Goal: Information Seeking & Learning: Learn about a topic

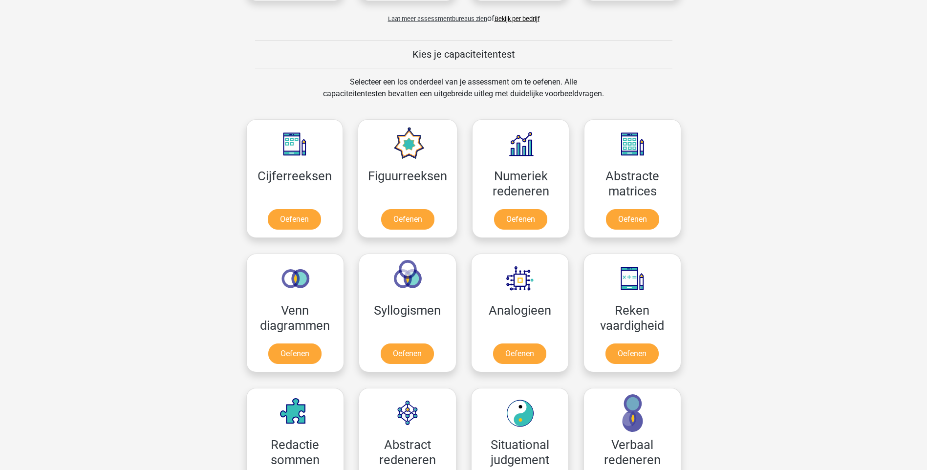
scroll to position [407, 0]
click at [397, 218] on link "Oefenen" at bounding box center [407, 220] width 56 height 21
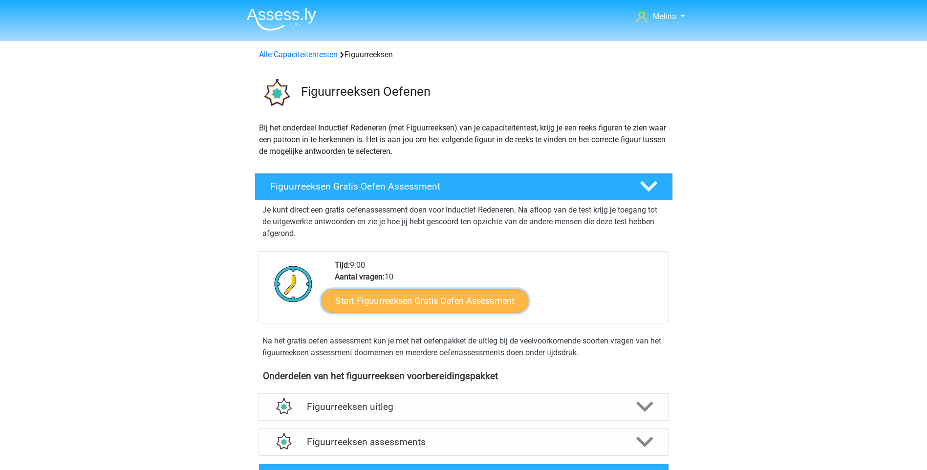
click at [406, 305] on link "Start Figuurreeksen Gratis Oefen Assessment" at bounding box center [424, 300] width 207 height 23
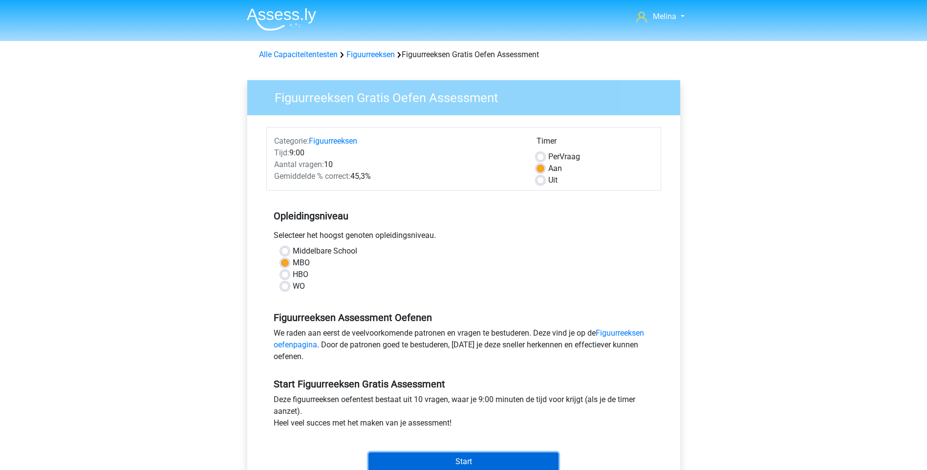
click at [416, 458] on input "Start" at bounding box center [463, 461] width 190 height 19
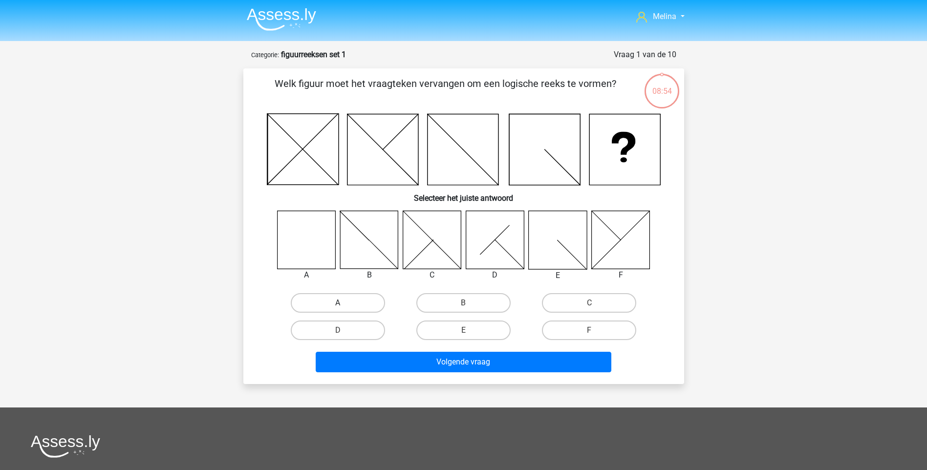
click at [347, 298] on label "A" at bounding box center [338, 303] width 94 height 20
click at [344, 303] on input "A" at bounding box center [340, 306] width 6 height 6
radio input "true"
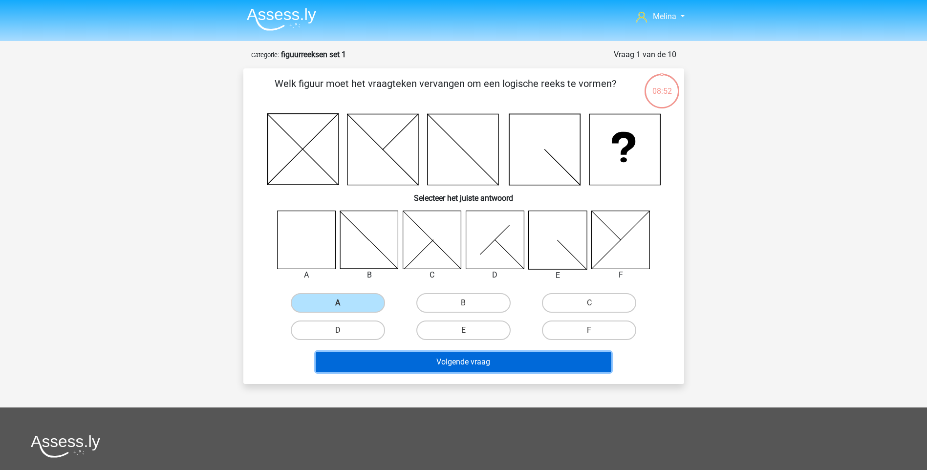
click at [449, 367] on button "Volgende vraag" at bounding box center [463, 362] width 295 height 21
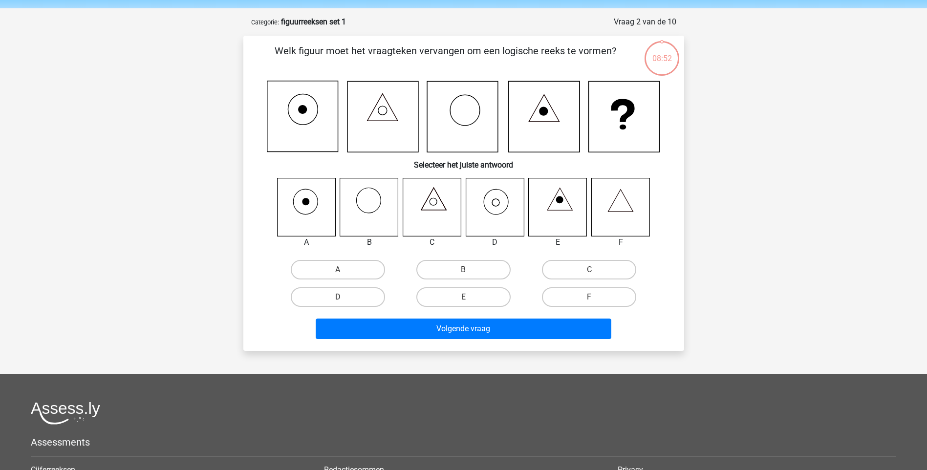
scroll to position [49, 0]
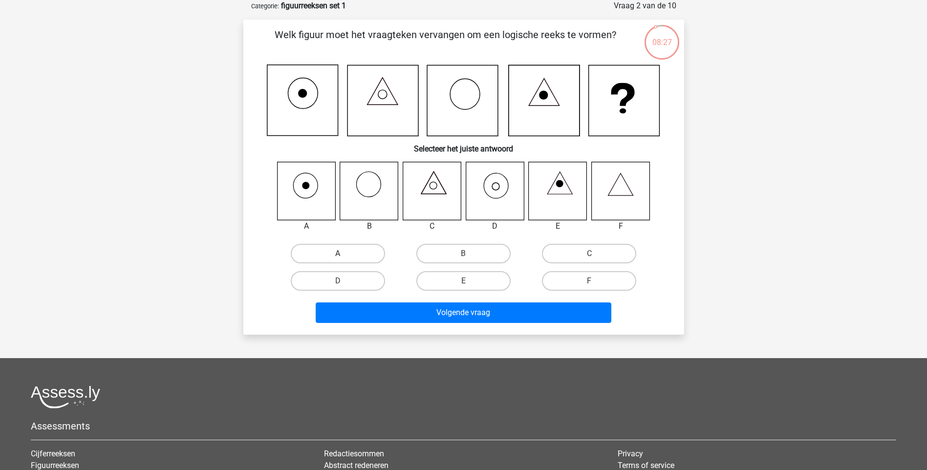
click at [298, 254] on label "A" at bounding box center [338, 254] width 94 height 20
click at [337, 254] on input "A" at bounding box center [340, 256] width 6 height 6
radio input "true"
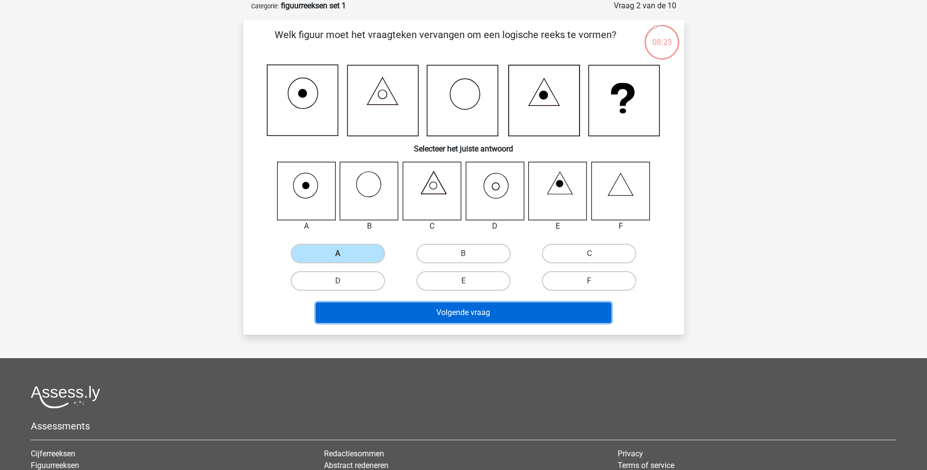
click at [377, 308] on button "Volgende vraag" at bounding box center [463, 312] width 295 height 21
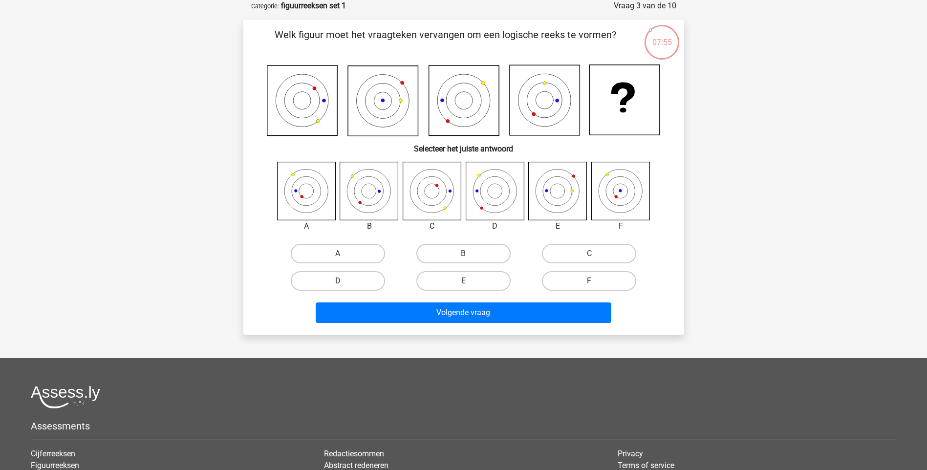
click at [565, 278] on label "F" at bounding box center [589, 281] width 94 height 20
click at [589, 281] on input "F" at bounding box center [592, 284] width 6 height 6
radio input "true"
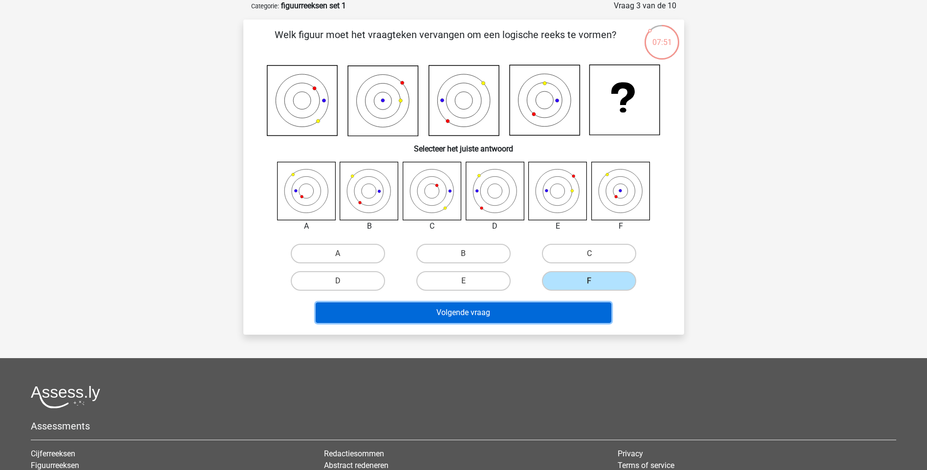
click at [531, 309] on button "Volgende vraag" at bounding box center [463, 312] width 295 height 21
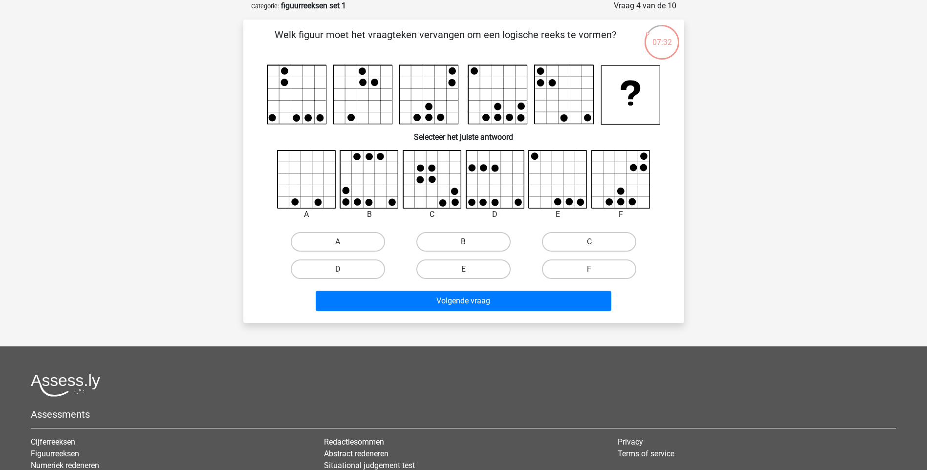
click at [433, 240] on label "B" at bounding box center [463, 242] width 94 height 20
click at [463, 242] on input "B" at bounding box center [466, 245] width 6 height 6
radio input "true"
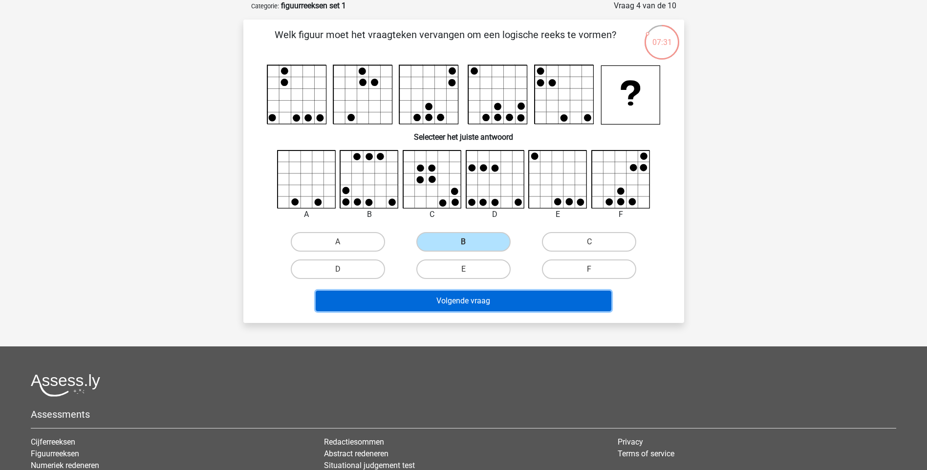
click at [451, 299] on button "Volgende vraag" at bounding box center [463, 301] width 295 height 21
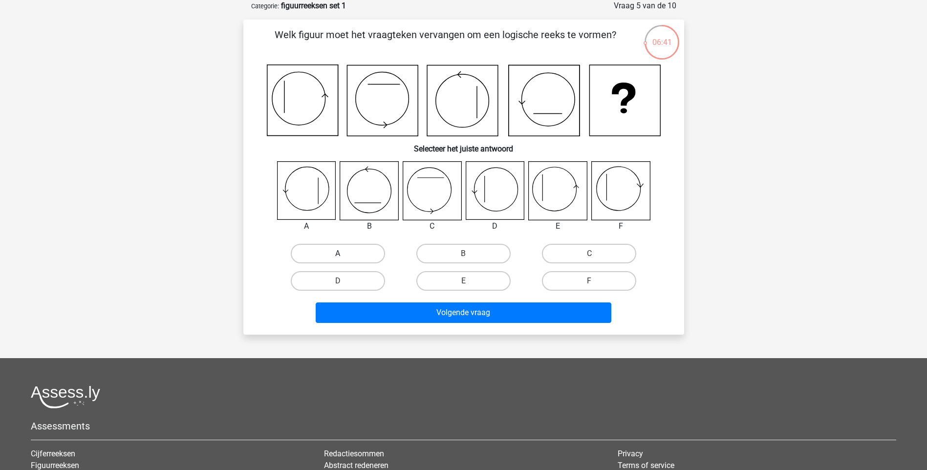
click at [326, 253] on label "A" at bounding box center [338, 254] width 94 height 20
click at [337, 253] on input "A" at bounding box center [340, 256] width 6 height 6
radio input "true"
click at [452, 281] on label "E" at bounding box center [463, 281] width 94 height 20
click at [463, 281] on input "E" at bounding box center [466, 284] width 6 height 6
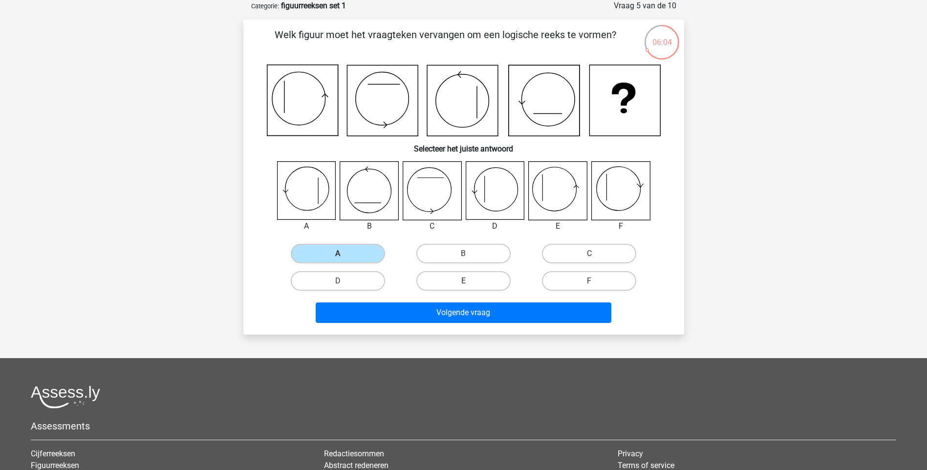
radio input "true"
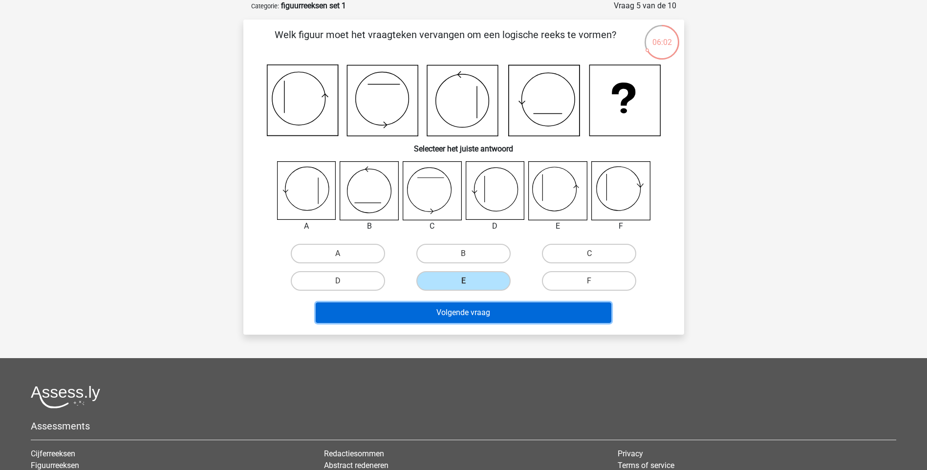
click at [446, 310] on button "Volgende vraag" at bounding box center [463, 312] width 295 height 21
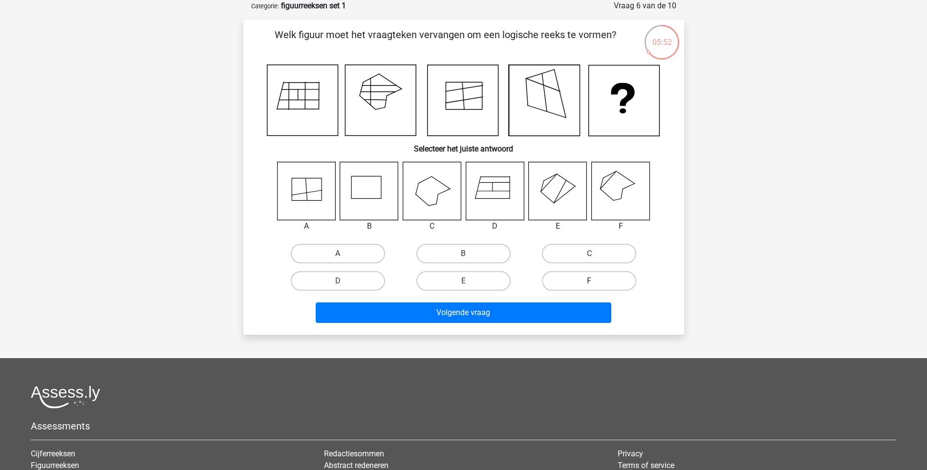
click at [585, 279] on label "F" at bounding box center [589, 281] width 94 height 20
click at [589, 281] on input "F" at bounding box center [592, 284] width 6 height 6
radio input "true"
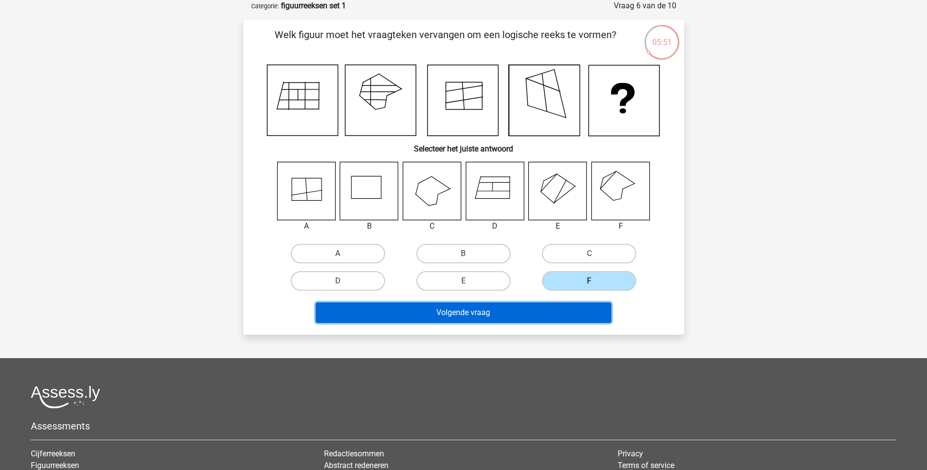
click at [548, 309] on button "Volgende vraag" at bounding box center [463, 312] width 295 height 21
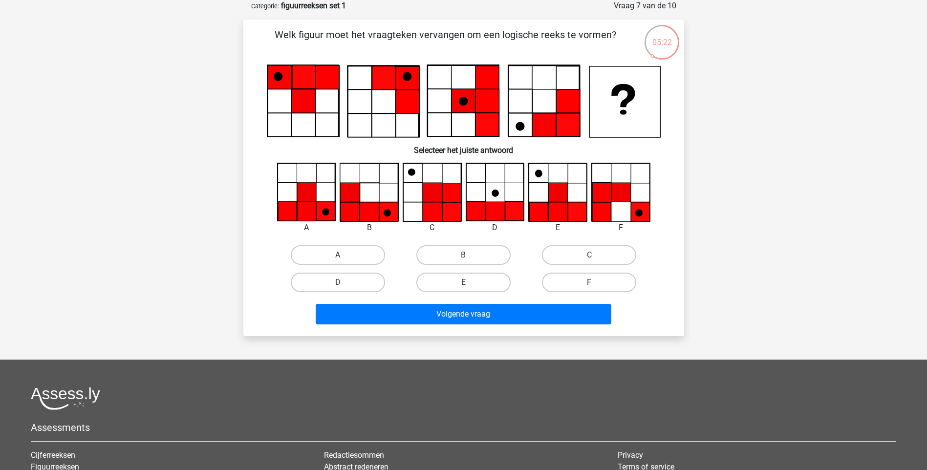
click at [375, 258] on label "A" at bounding box center [338, 255] width 94 height 20
click at [344, 258] on input "A" at bounding box center [340, 258] width 6 height 6
radio input "true"
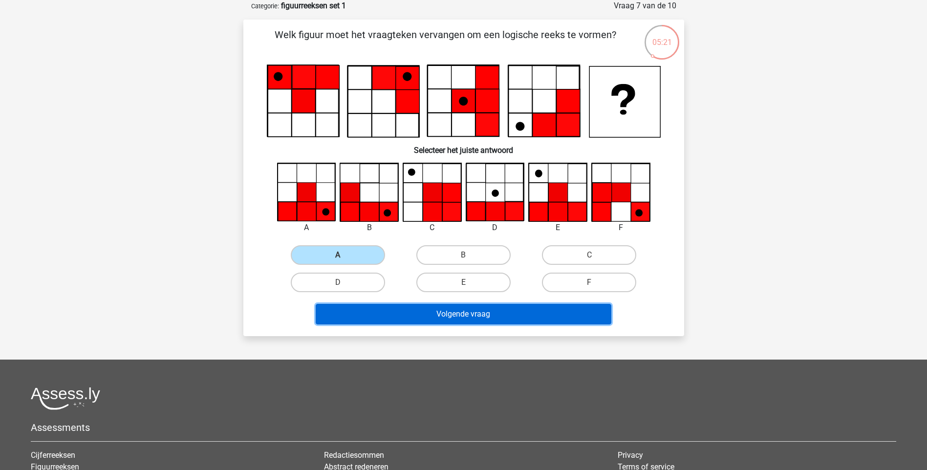
click at [427, 317] on button "Volgende vraag" at bounding box center [463, 314] width 295 height 21
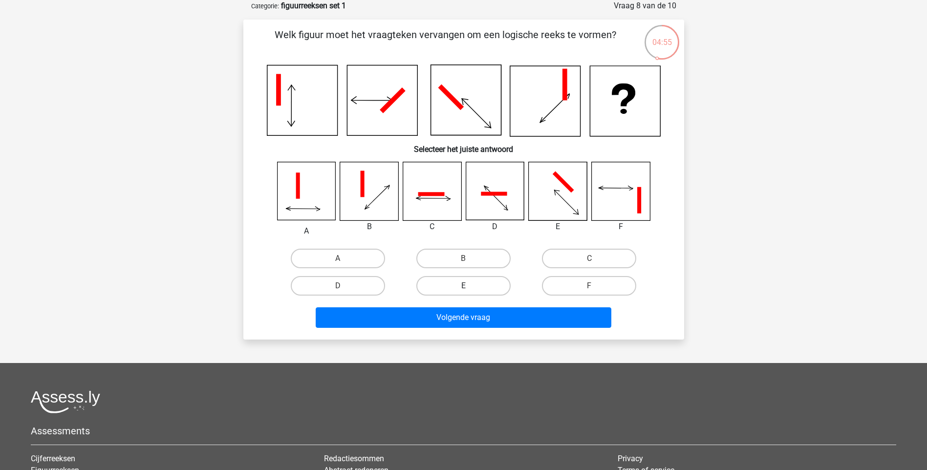
click at [471, 281] on label "E" at bounding box center [463, 286] width 94 height 20
click at [469, 286] on input "E" at bounding box center [466, 289] width 6 height 6
radio input "true"
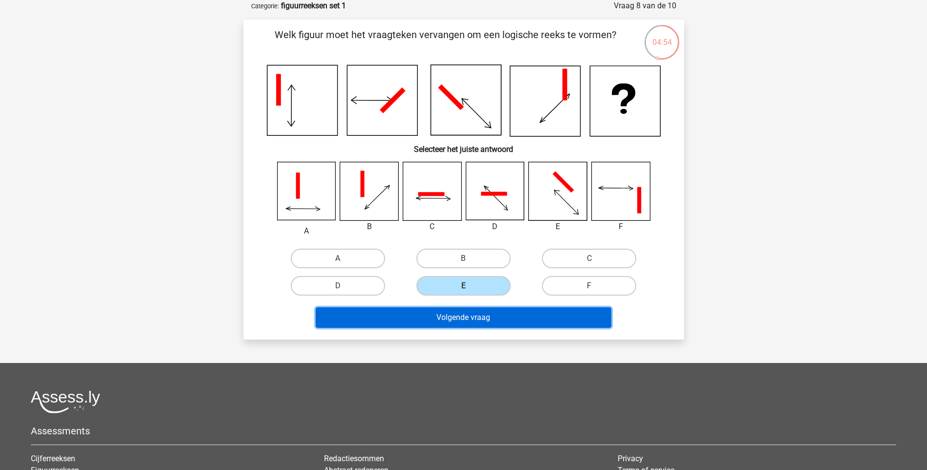
click at [469, 309] on button "Volgende vraag" at bounding box center [463, 317] width 295 height 21
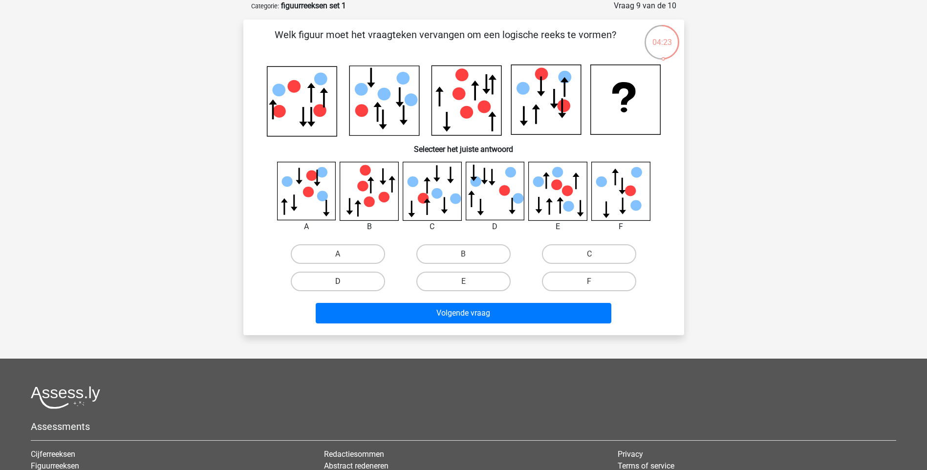
click at [372, 282] on label "D" at bounding box center [338, 282] width 94 height 20
click at [344, 282] on input "D" at bounding box center [340, 284] width 6 height 6
radio input "true"
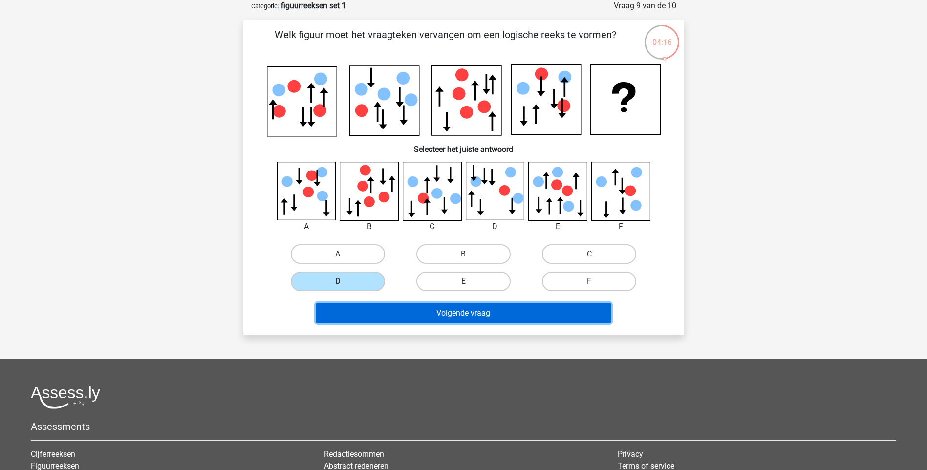
click at [459, 309] on button "Volgende vraag" at bounding box center [463, 313] width 295 height 21
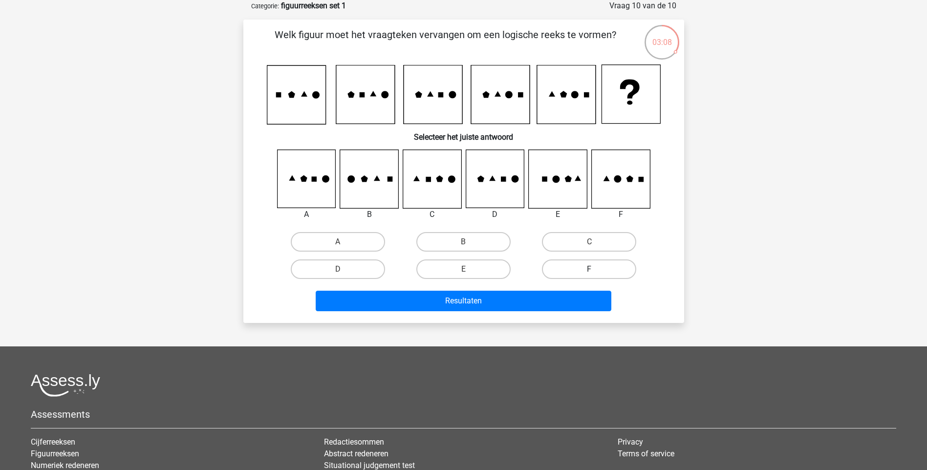
click at [556, 260] on label "F" at bounding box center [589, 269] width 94 height 20
click at [589, 269] on input "F" at bounding box center [592, 272] width 6 height 6
radio input "true"
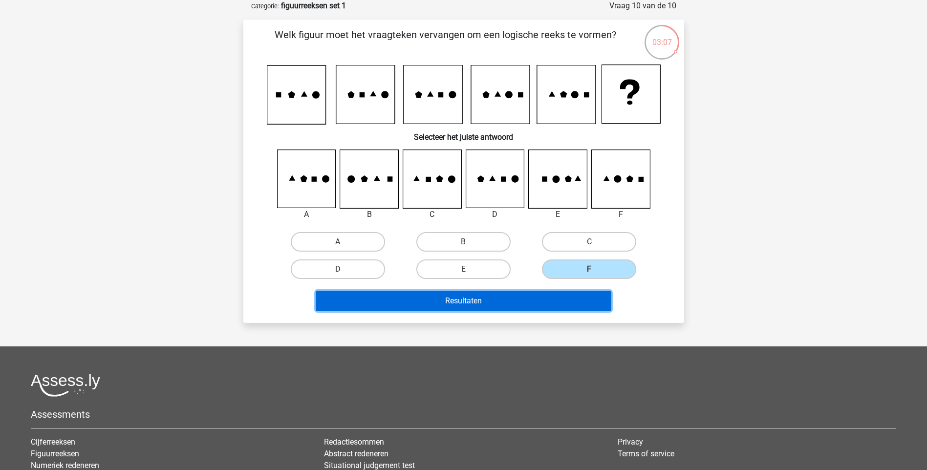
click at [511, 298] on button "Resultaten" at bounding box center [463, 301] width 295 height 21
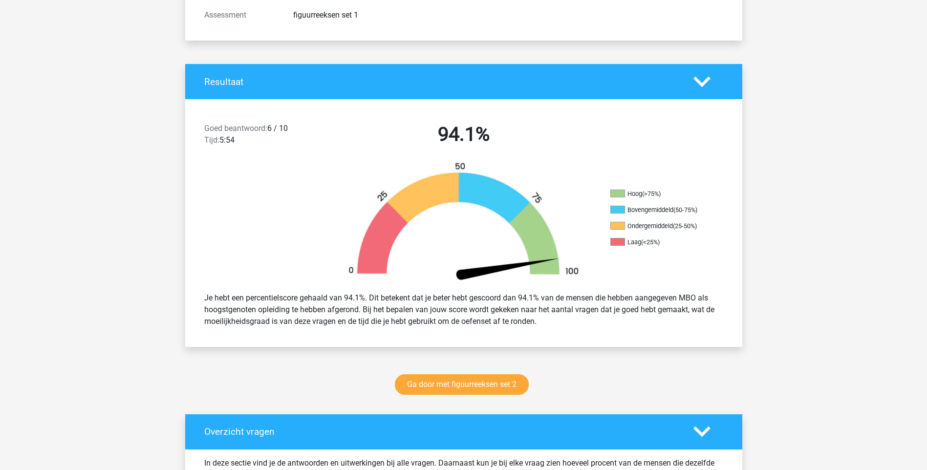
scroll to position [157, 0]
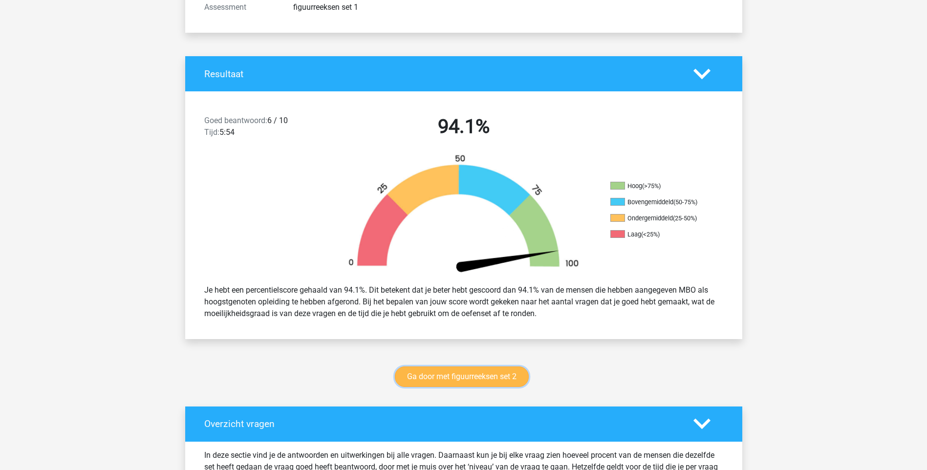
click at [493, 370] on link "Ga door met figuurreeksen set 2" at bounding box center [462, 376] width 134 height 21
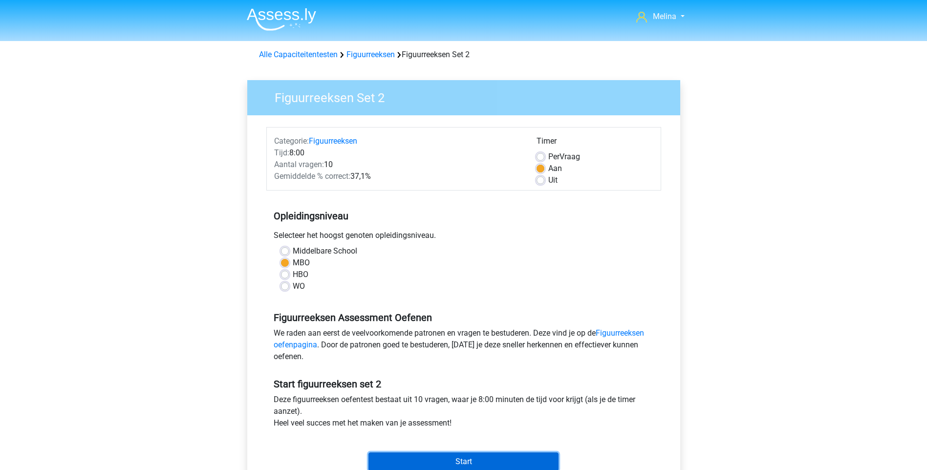
click at [462, 457] on input "Start" at bounding box center [463, 461] width 190 height 19
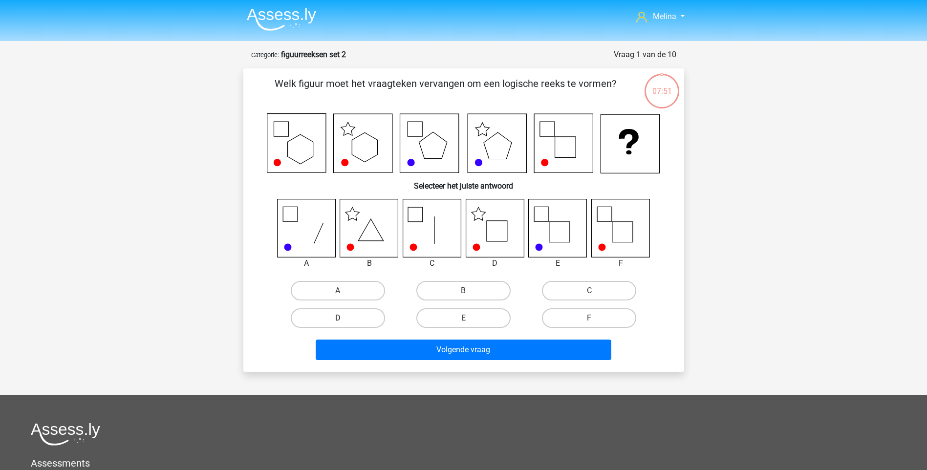
click at [370, 313] on label "D" at bounding box center [338, 318] width 94 height 20
click at [344, 318] on input "D" at bounding box center [340, 321] width 6 height 6
radio input "true"
click at [408, 338] on div "Volgende vraag" at bounding box center [463, 348] width 409 height 32
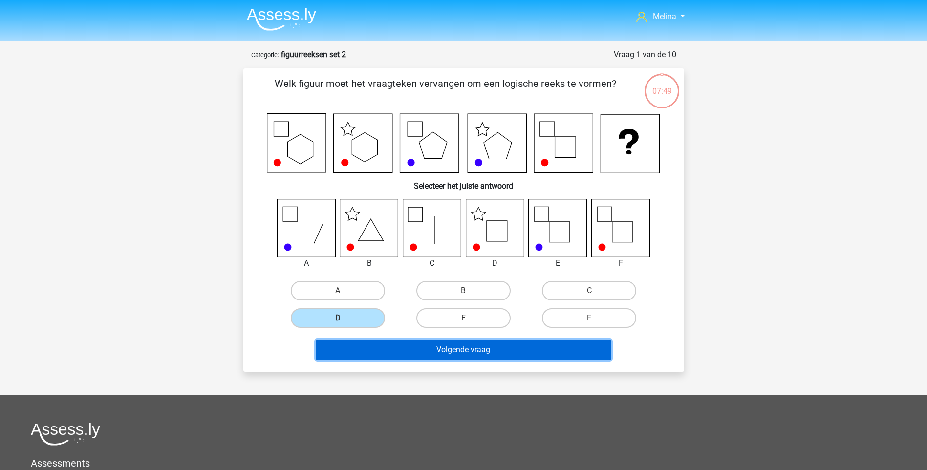
click at [407, 340] on button "Volgende vraag" at bounding box center [463, 349] width 295 height 21
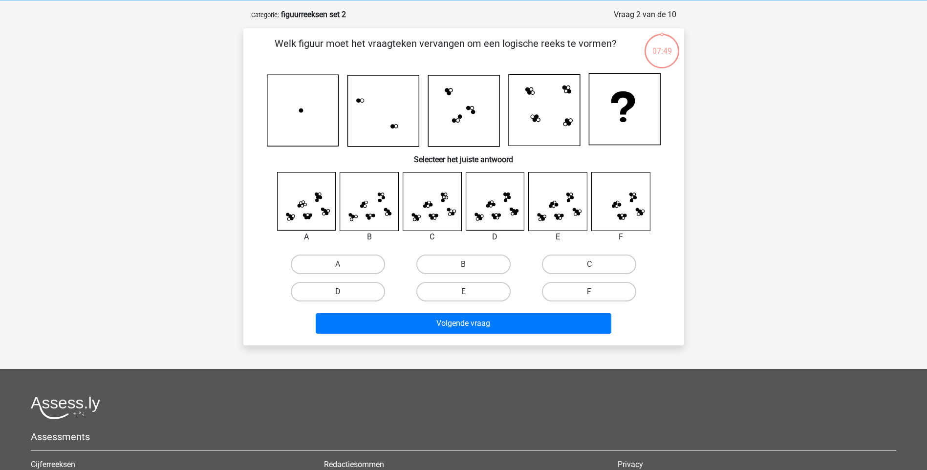
scroll to position [49, 0]
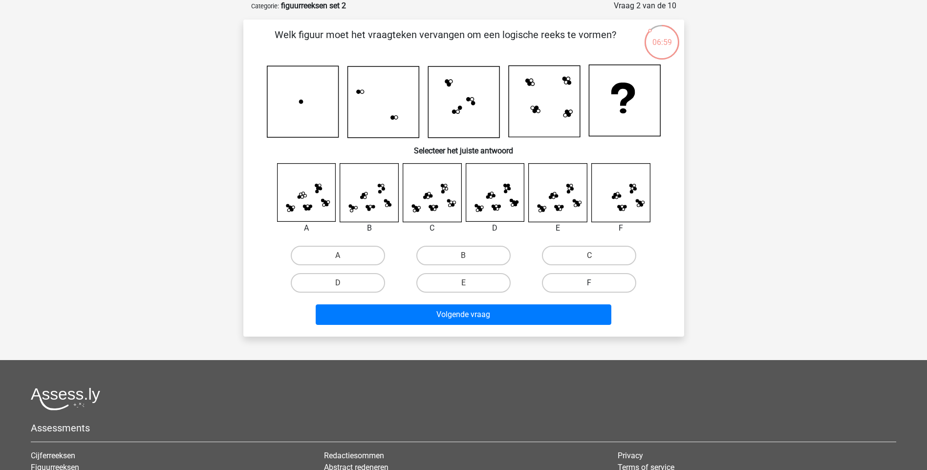
click at [555, 286] on label "F" at bounding box center [589, 283] width 94 height 20
click at [589, 286] on input "F" at bounding box center [592, 286] width 6 height 6
radio input "true"
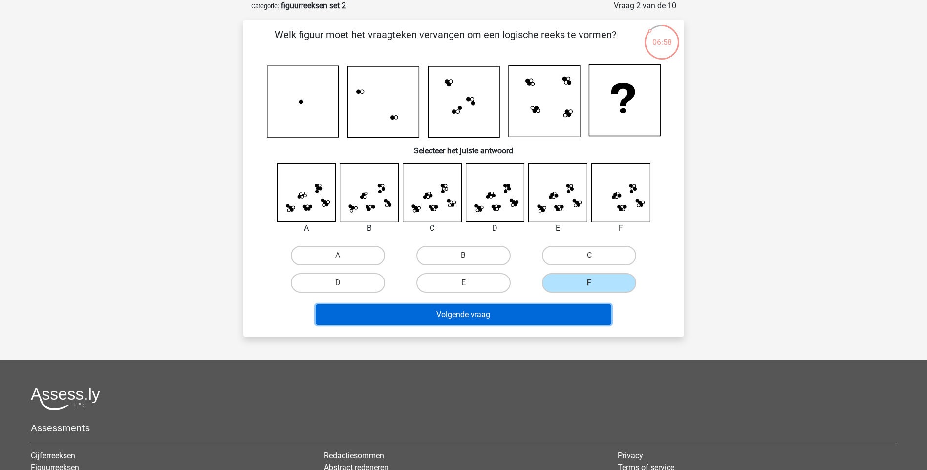
click at [519, 309] on button "Volgende vraag" at bounding box center [463, 314] width 295 height 21
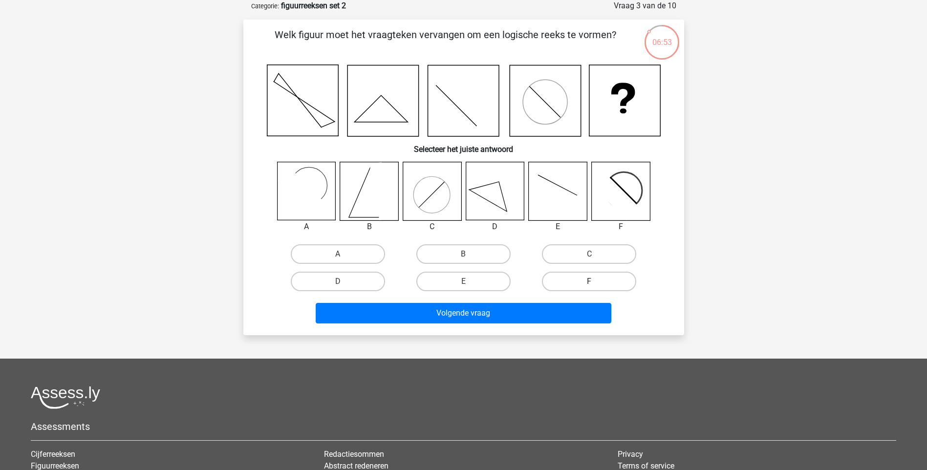
click at [571, 283] on label "F" at bounding box center [589, 282] width 94 height 20
click at [589, 283] on input "F" at bounding box center [592, 284] width 6 height 6
radio input "true"
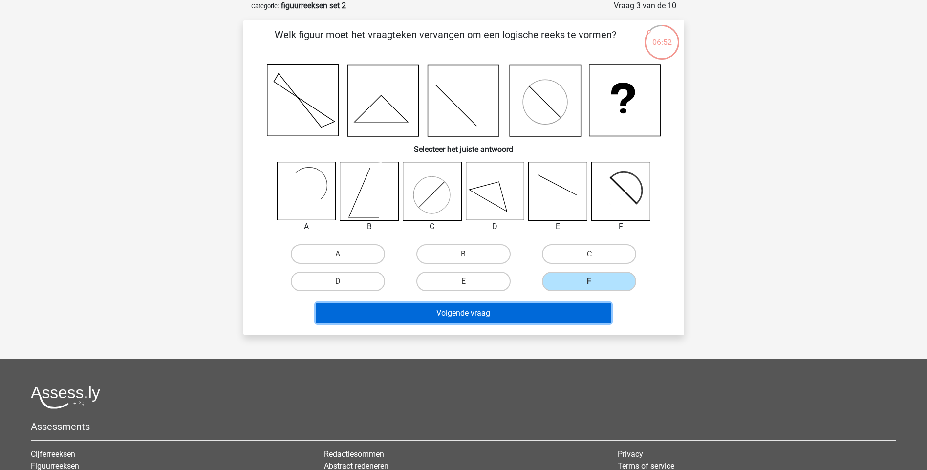
click at [543, 310] on button "Volgende vraag" at bounding box center [463, 313] width 295 height 21
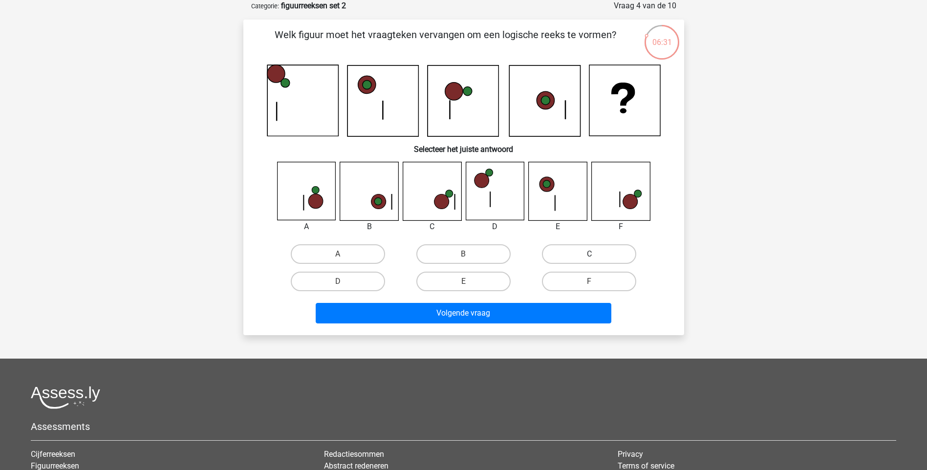
click at [556, 256] on label "C" at bounding box center [589, 254] width 94 height 20
click at [589, 256] on input "C" at bounding box center [592, 257] width 6 height 6
radio input "true"
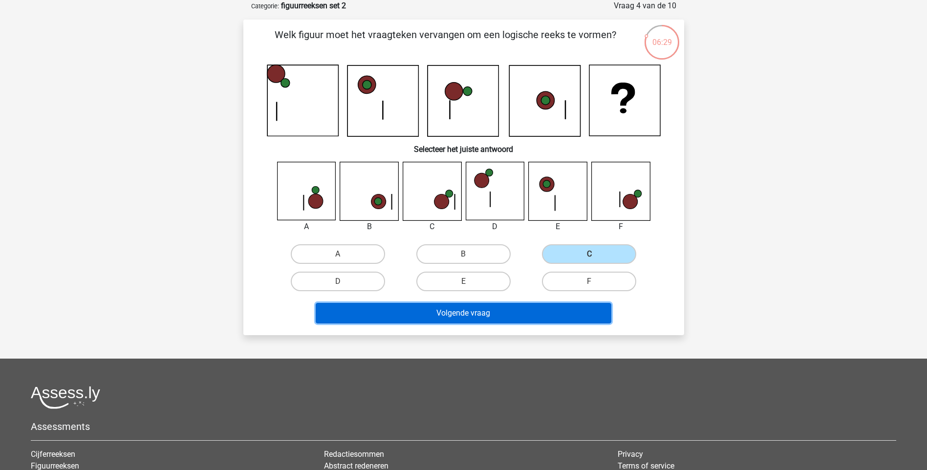
click at [506, 314] on button "Volgende vraag" at bounding box center [463, 313] width 295 height 21
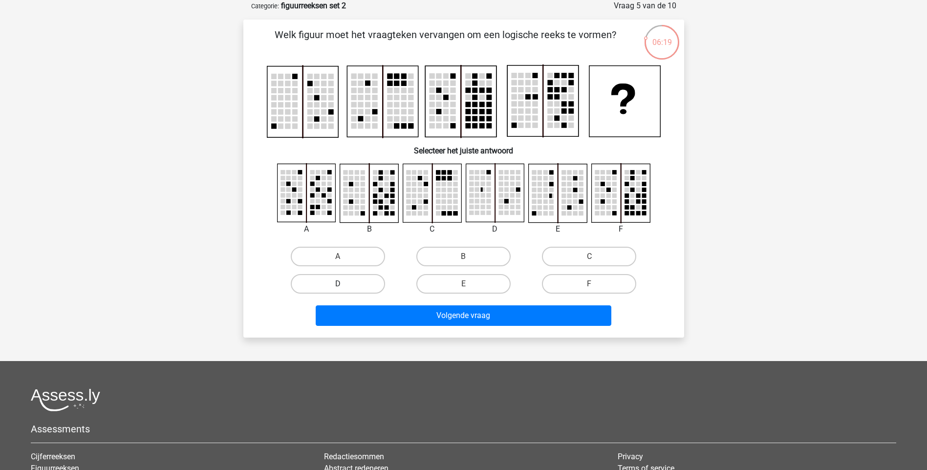
click at [371, 281] on label "D" at bounding box center [338, 284] width 94 height 20
click at [344, 284] on input "D" at bounding box center [340, 287] width 6 height 6
radio input "true"
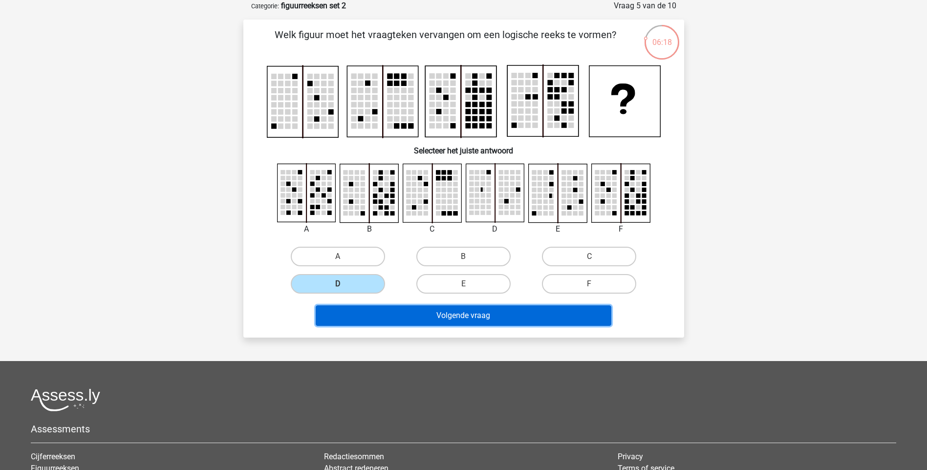
click at [405, 313] on button "Volgende vraag" at bounding box center [463, 315] width 295 height 21
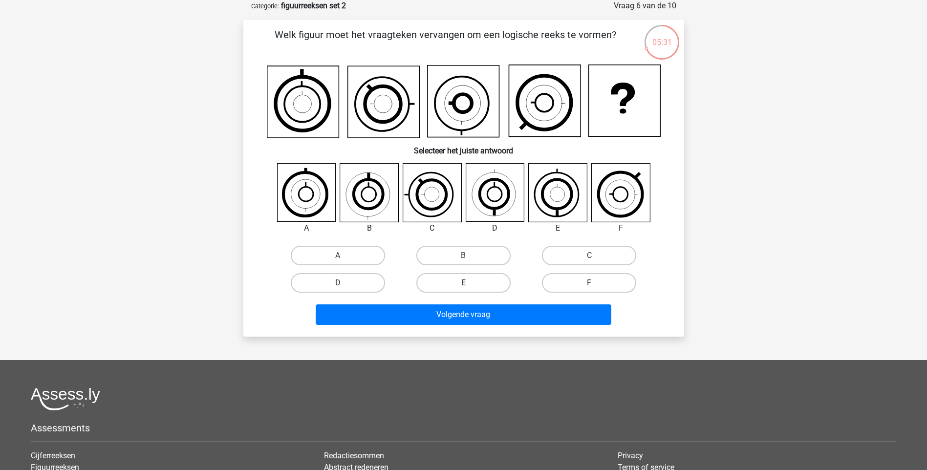
click at [468, 278] on label "E" at bounding box center [463, 283] width 94 height 20
click at [468, 283] on input "E" at bounding box center [466, 286] width 6 height 6
radio input "true"
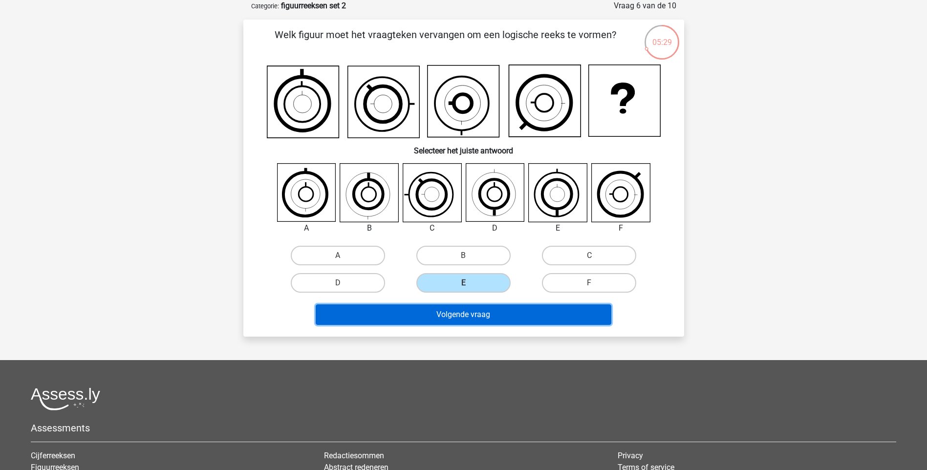
click at [457, 308] on button "Volgende vraag" at bounding box center [463, 314] width 295 height 21
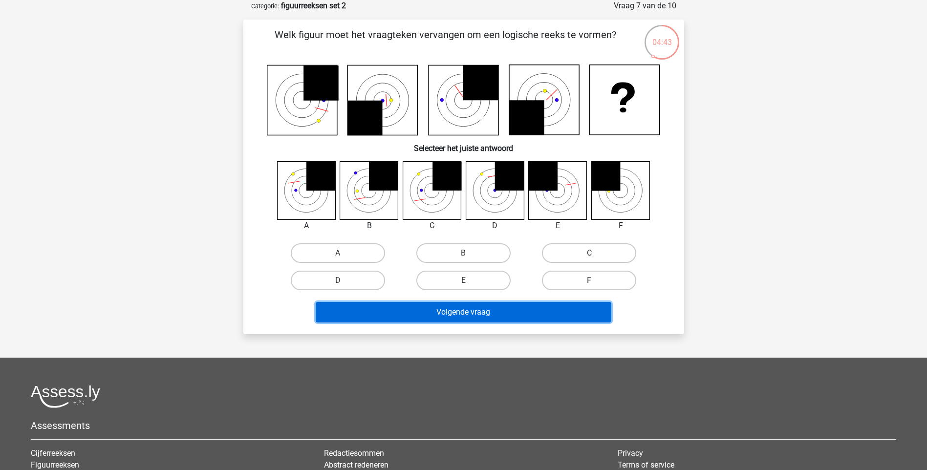
click at [457, 308] on button "Volgende vraag" at bounding box center [463, 312] width 295 height 21
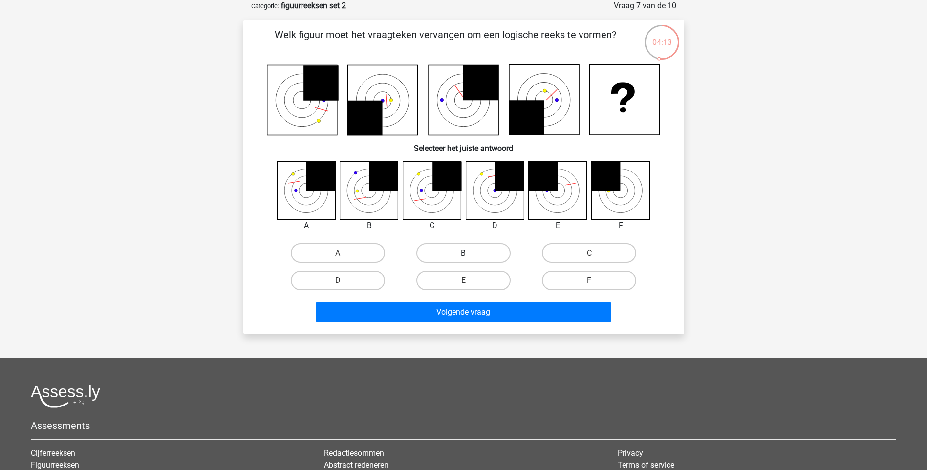
click at [440, 249] on label "B" at bounding box center [463, 253] width 94 height 20
click at [463, 253] on input "B" at bounding box center [466, 256] width 6 height 6
radio input "true"
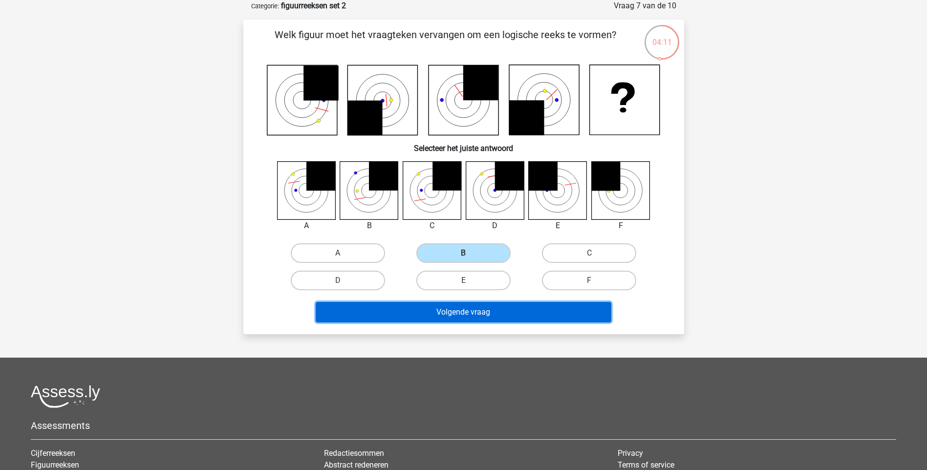
click at [409, 313] on button "Volgende vraag" at bounding box center [463, 312] width 295 height 21
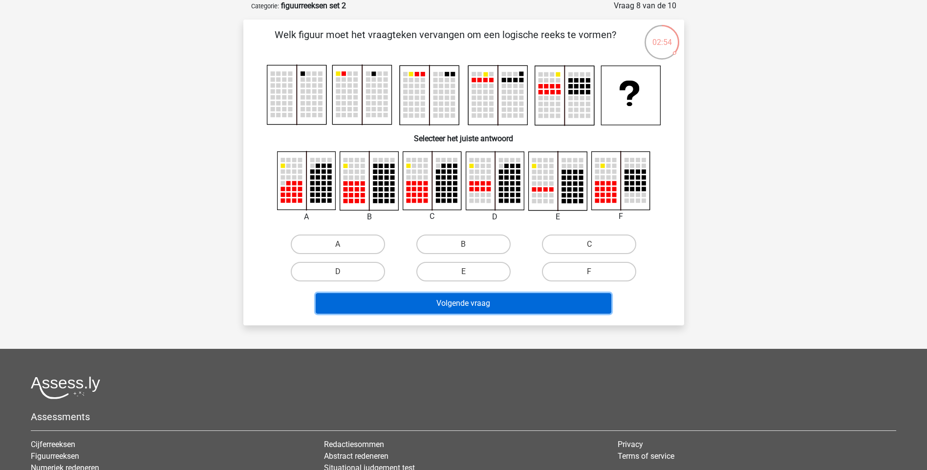
click at [409, 313] on button "Volgende vraag" at bounding box center [463, 303] width 295 height 21
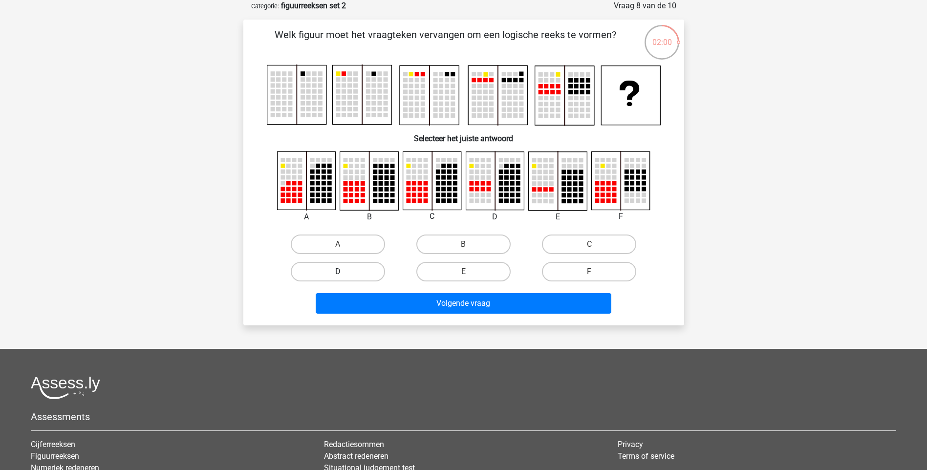
click at [351, 277] on label "D" at bounding box center [338, 272] width 94 height 20
click at [344, 277] on input "D" at bounding box center [340, 275] width 6 height 6
radio input "true"
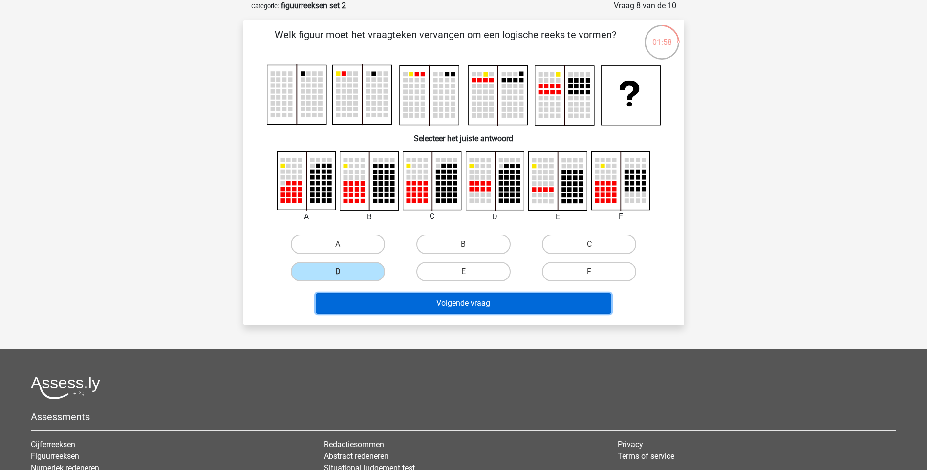
click at [405, 297] on button "Volgende vraag" at bounding box center [463, 303] width 295 height 21
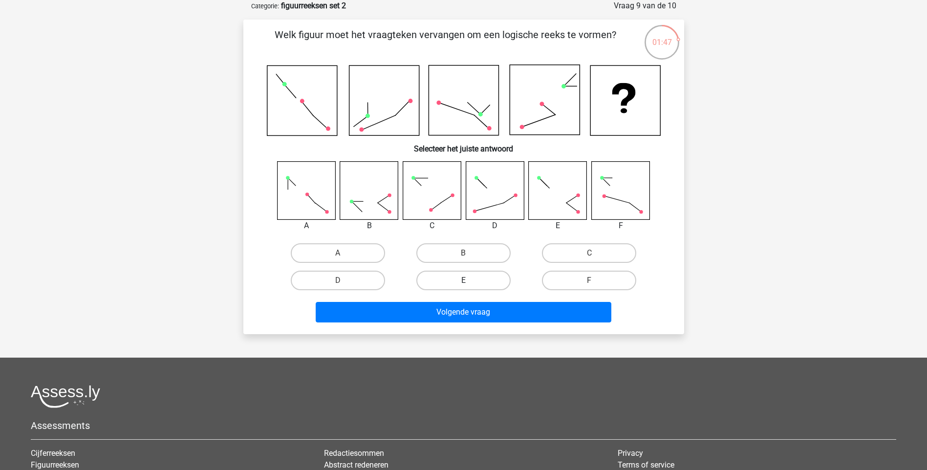
click at [469, 279] on label "E" at bounding box center [463, 281] width 94 height 20
click at [469, 280] on input "E" at bounding box center [466, 283] width 6 height 6
radio input "true"
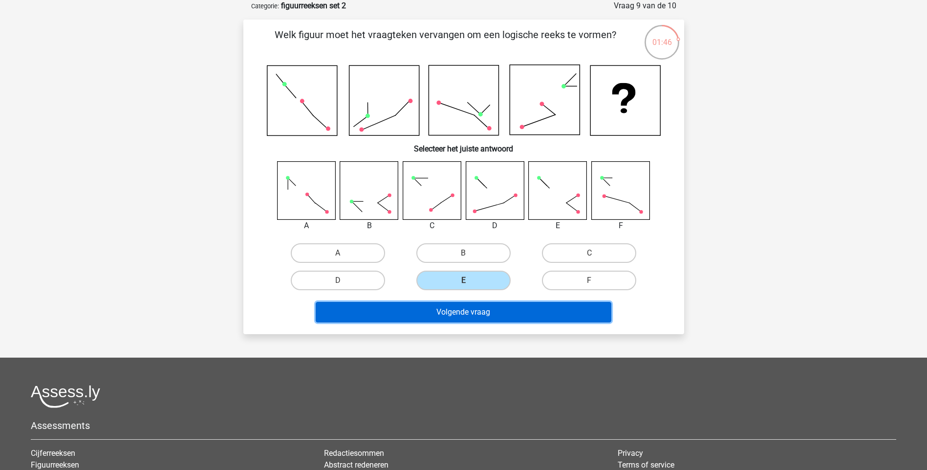
click at [446, 310] on button "Volgende vraag" at bounding box center [463, 312] width 295 height 21
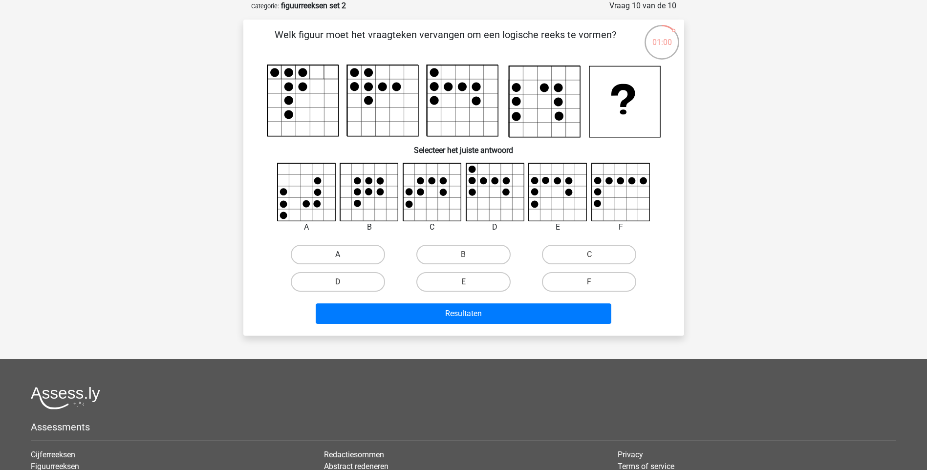
click at [368, 252] on label "A" at bounding box center [338, 255] width 94 height 20
click at [344, 254] on input "A" at bounding box center [340, 257] width 6 height 6
radio input "true"
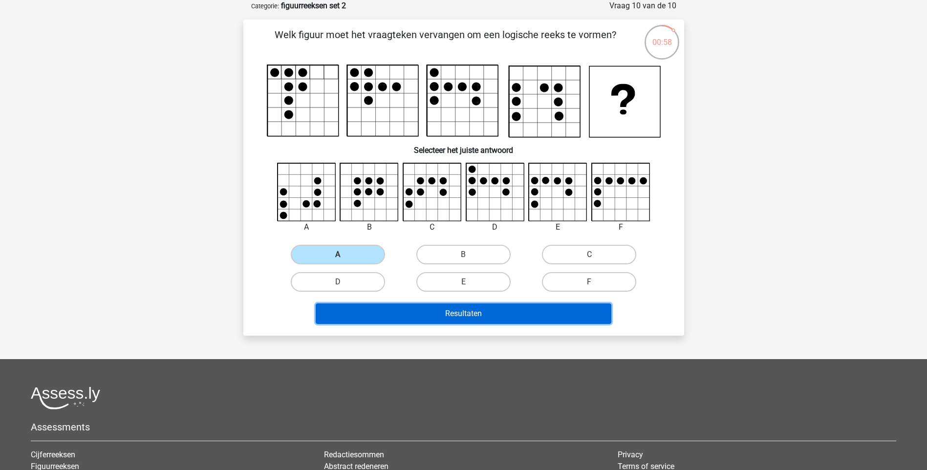
click at [398, 310] on button "Resultaten" at bounding box center [463, 313] width 295 height 21
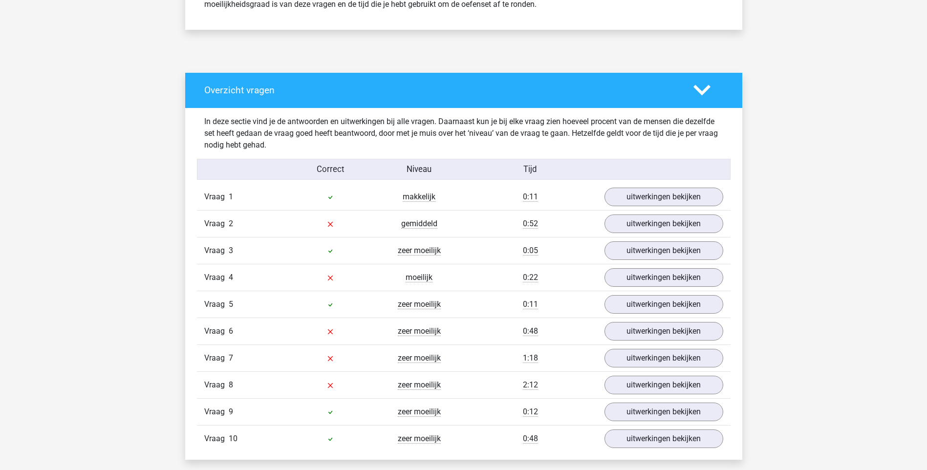
scroll to position [473, 0]
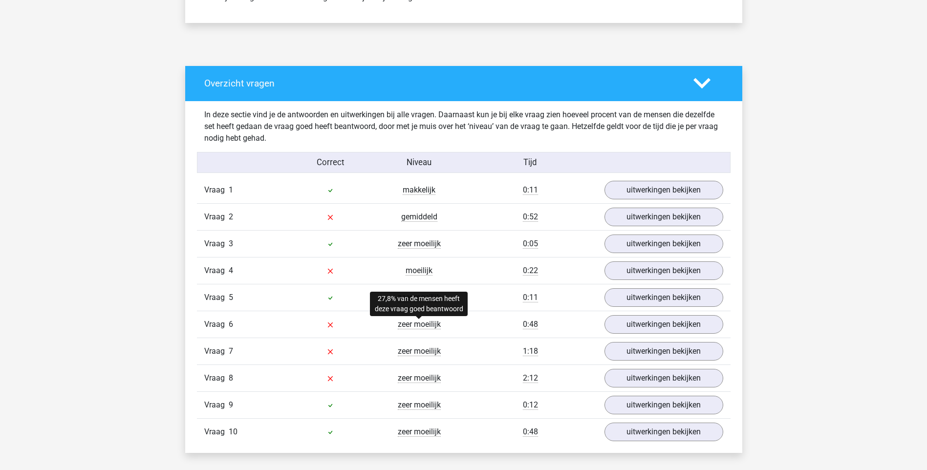
click at [414, 325] on span "zeer moeilijk" at bounding box center [419, 324] width 43 height 10
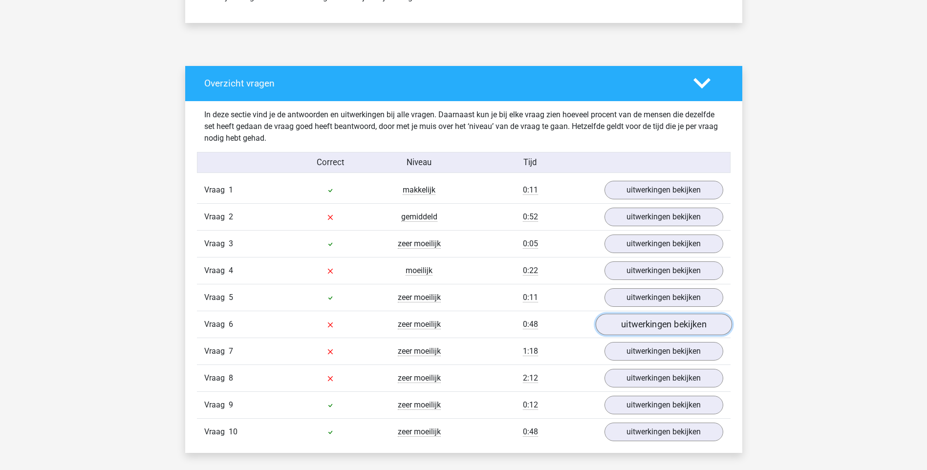
click at [623, 322] on link "uitwerkingen bekijken" at bounding box center [663, 324] width 136 height 21
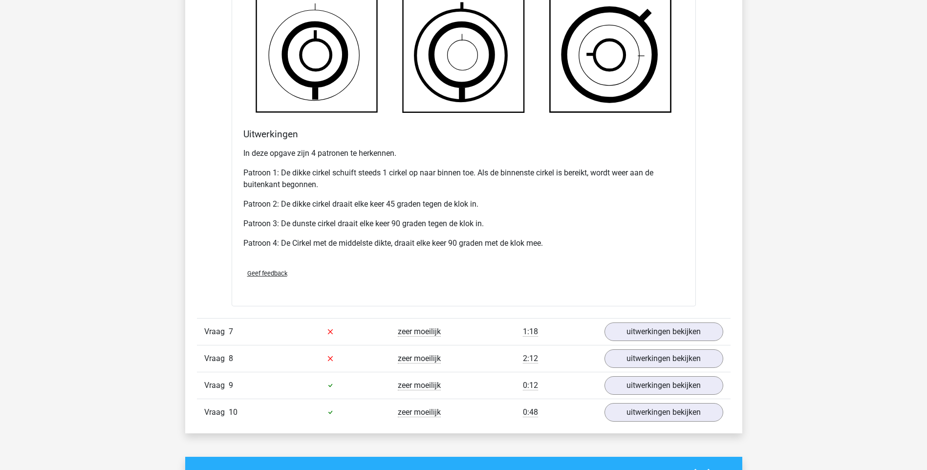
scroll to position [1129, 0]
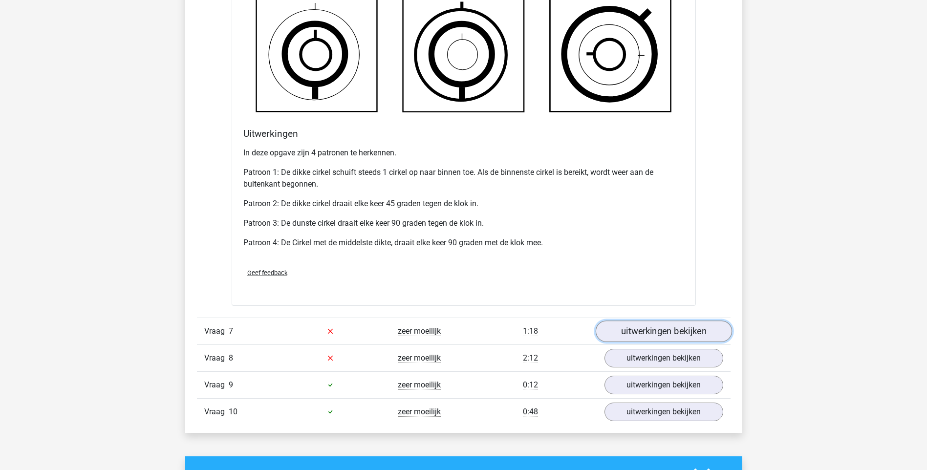
click at [615, 324] on link "uitwerkingen bekijken" at bounding box center [663, 330] width 136 height 21
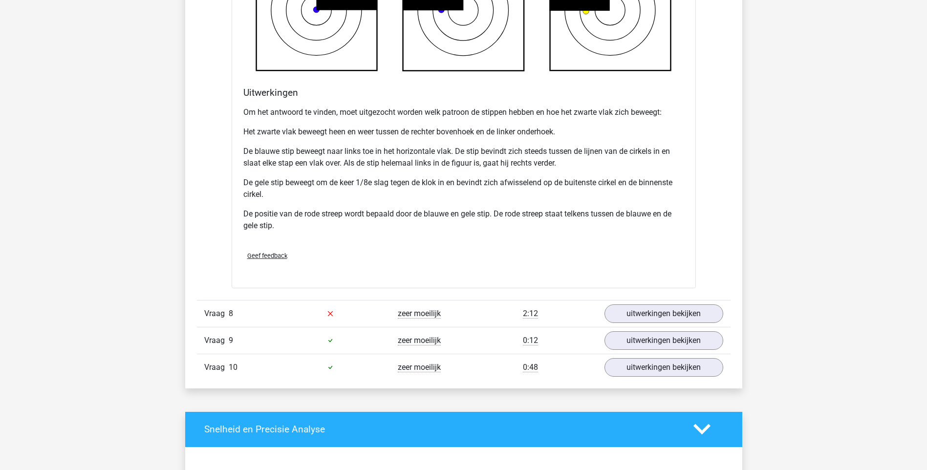
scroll to position [1831, 0]
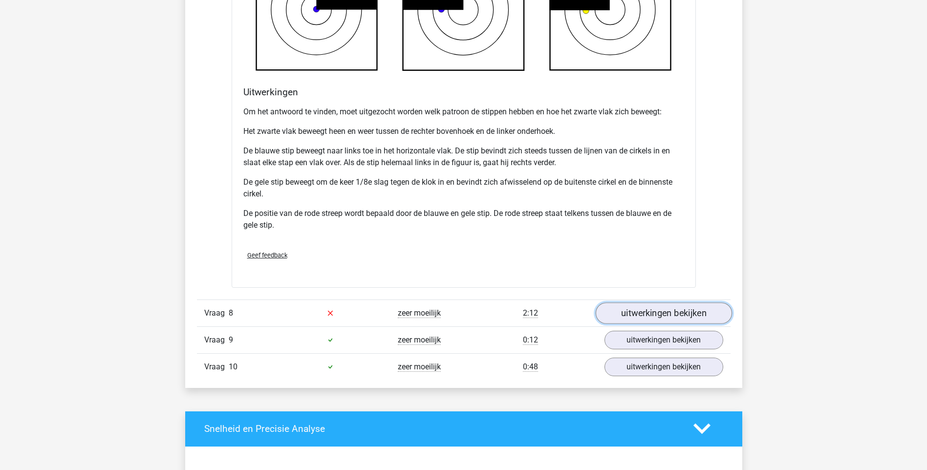
click at [699, 315] on link "uitwerkingen bekijken" at bounding box center [663, 312] width 136 height 21
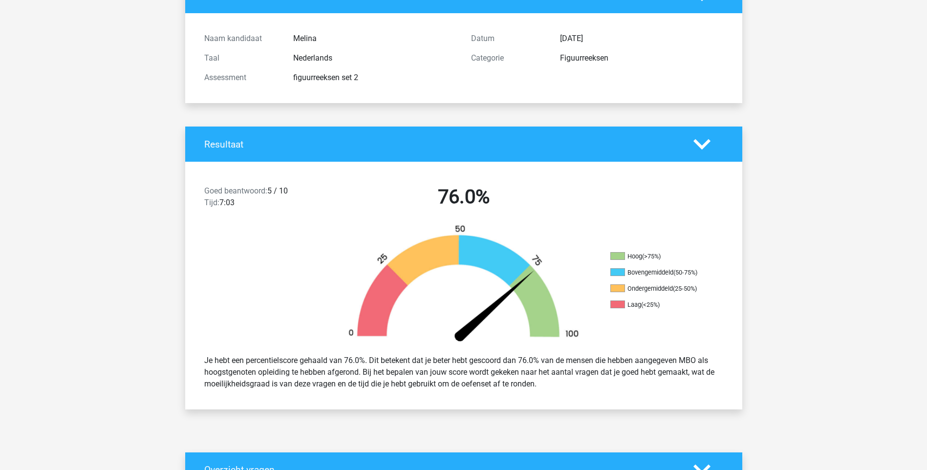
scroll to position [91, 0]
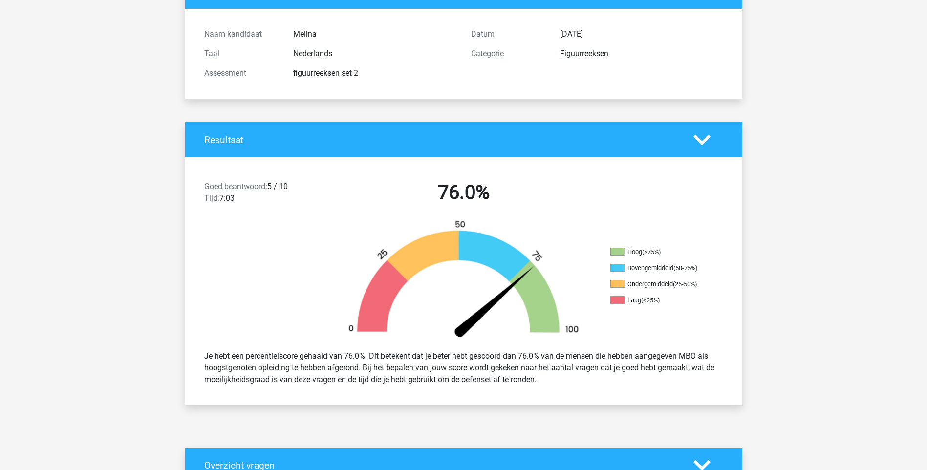
click at [316, 282] on div at bounding box center [254, 281] width 139 height 123
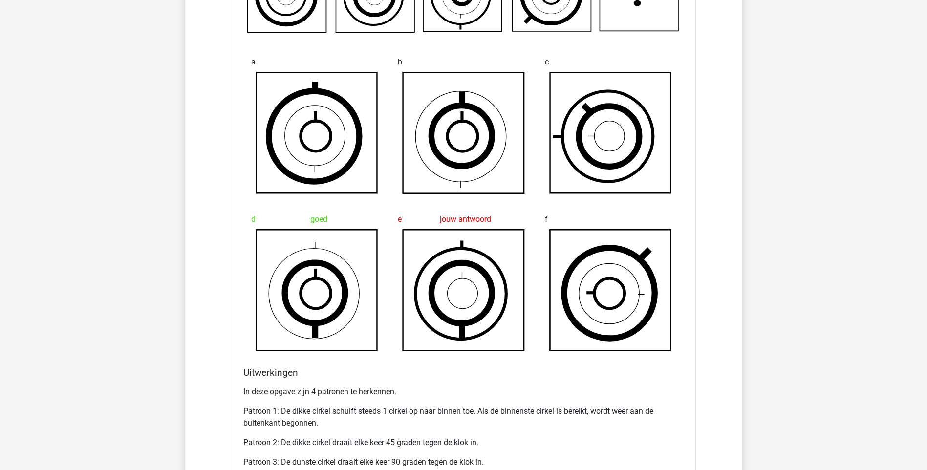
scroll to position [889, 0]
